Goal: Download file/media

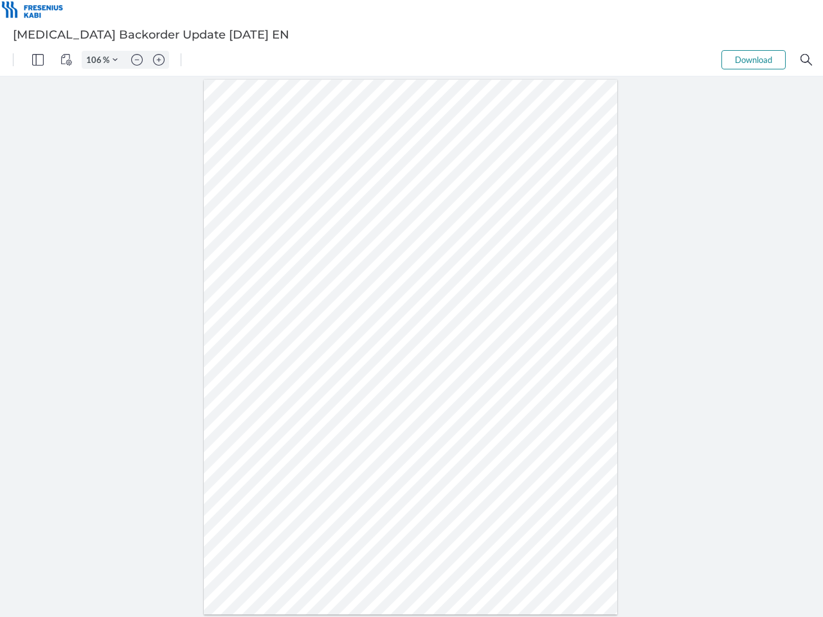
click at [38, 60] on img "Panel" at bounding box center [38, 60] width 12 height 12
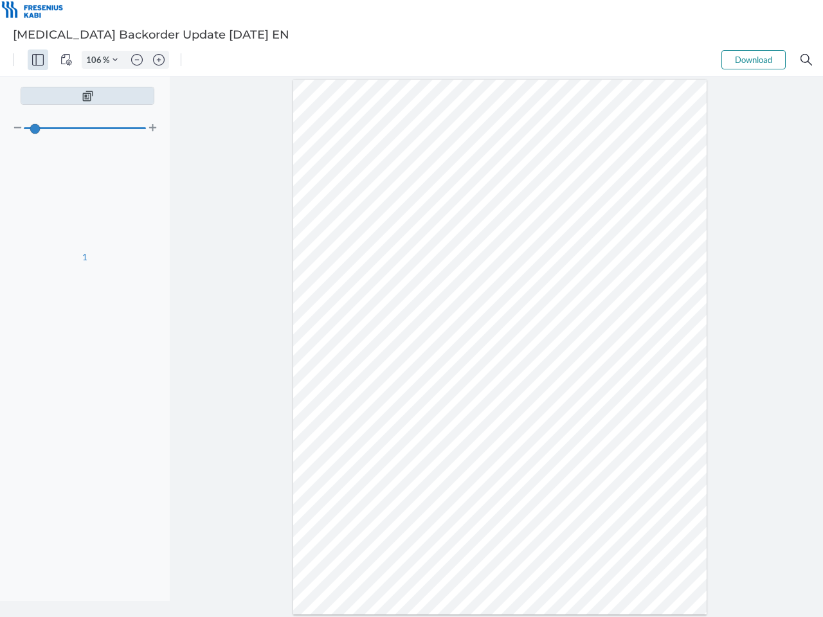
click at [66, 60] on img "View Controls" at bounding box center [66, 60] width 12 height 12
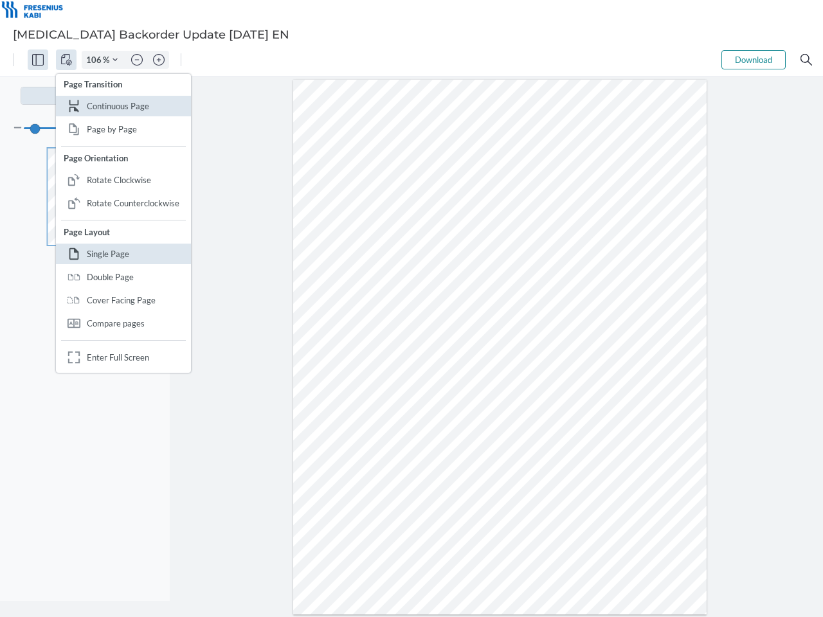
click at [96, 60] on input "106" at bounding box center [92, 60] width 21 height 12
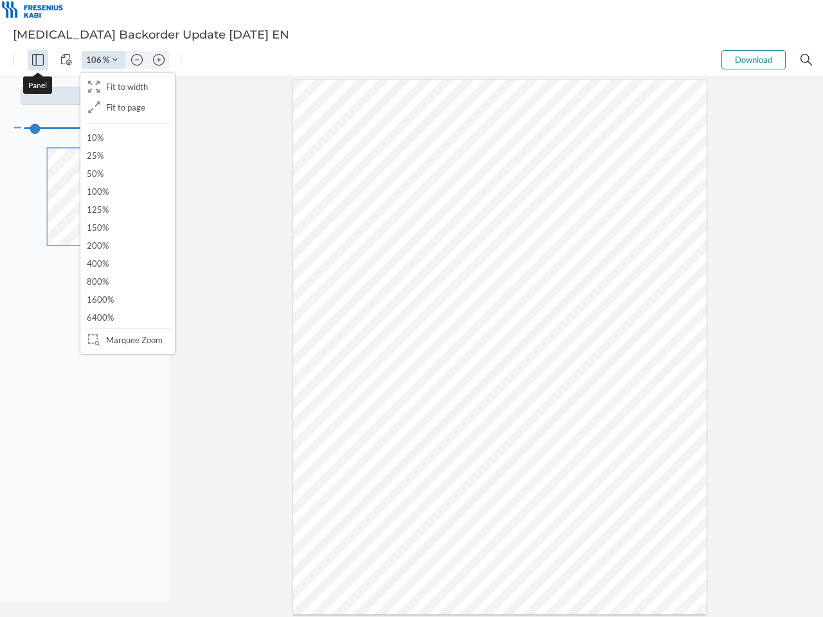
click at [115, 60] on img "Zoom Controls" at bounding box center [114, 59] width 5 height 5
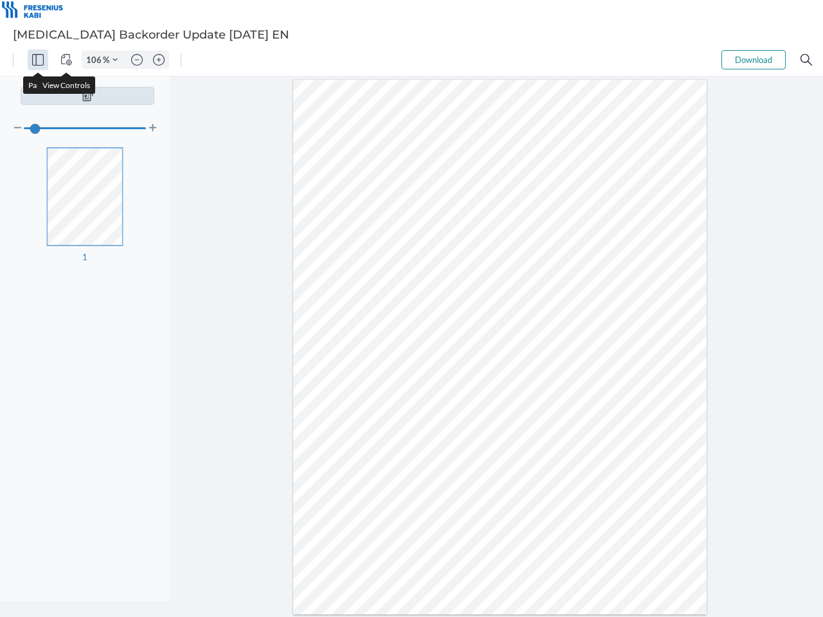
click at [137, 60] on img "Zoom out" at bounding box center [137, 60] width 12 height 12
click at [159, 60] on img "Zoom in" at bounding box center [159, 60] width 12 height 12
type input "106"
click at [753, 60] on button "Download" at bounding box center [753, 59] width 64 height 19
click at [806, 60] on img "Search" at bounding box center [806, 60] width 12 height 12
